Goal: Check status: Check status

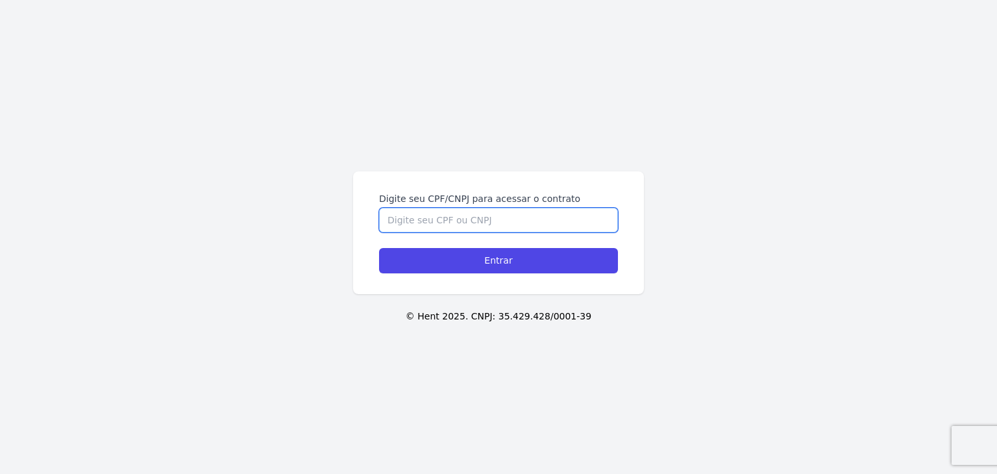
click at [483, 221] on input "Digite seu CPF/CNPJ para acessar o contrato" at bounding box center [498, 220] width 239 height 25
paste input "090.059.228-18"
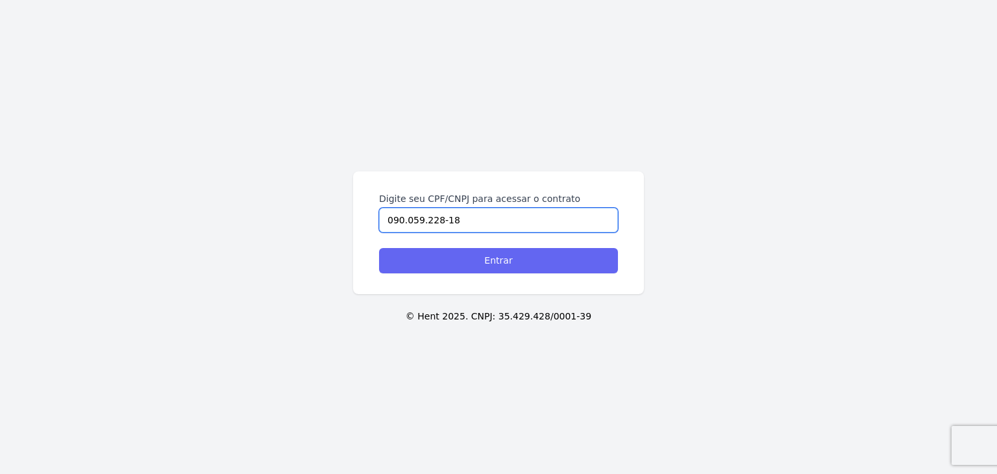
type input "090.059.228-18"
click at [501, 255] on input "Entrar" at bounding box center [498, 260] width 239 height 25
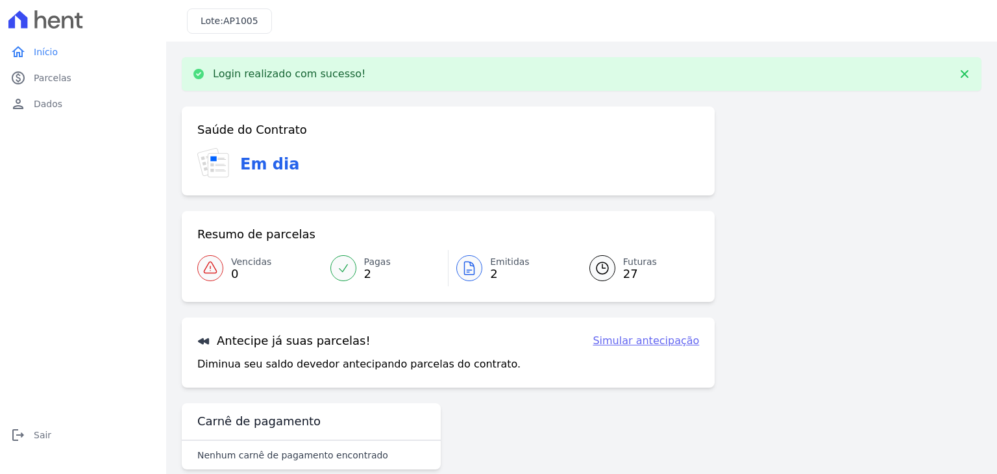
click at [482, 263] on link "Emitidas 2" at bounding box center [511, 268] width 125 height 36
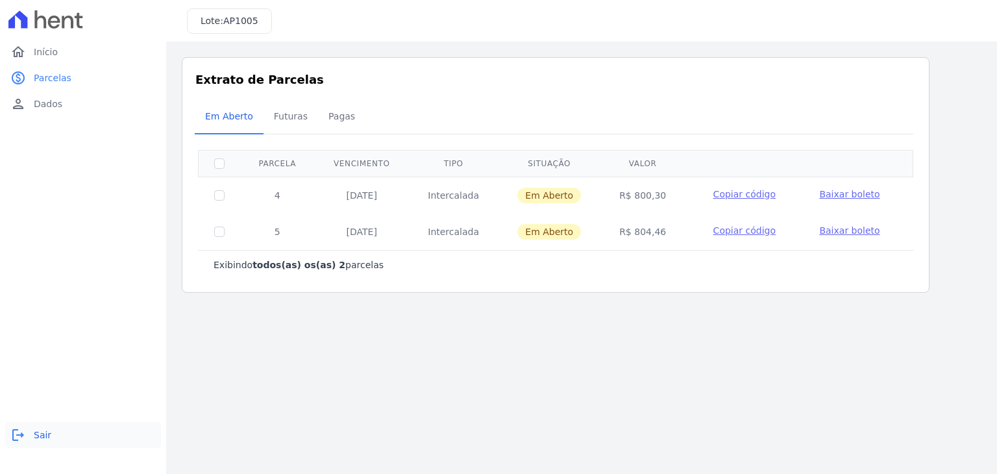
click at [34, 431] on span "Sair" at bounding box center [43, 435] width 18 height 13
